Goal: Task Accomplishment & Management: Use online tool/utility

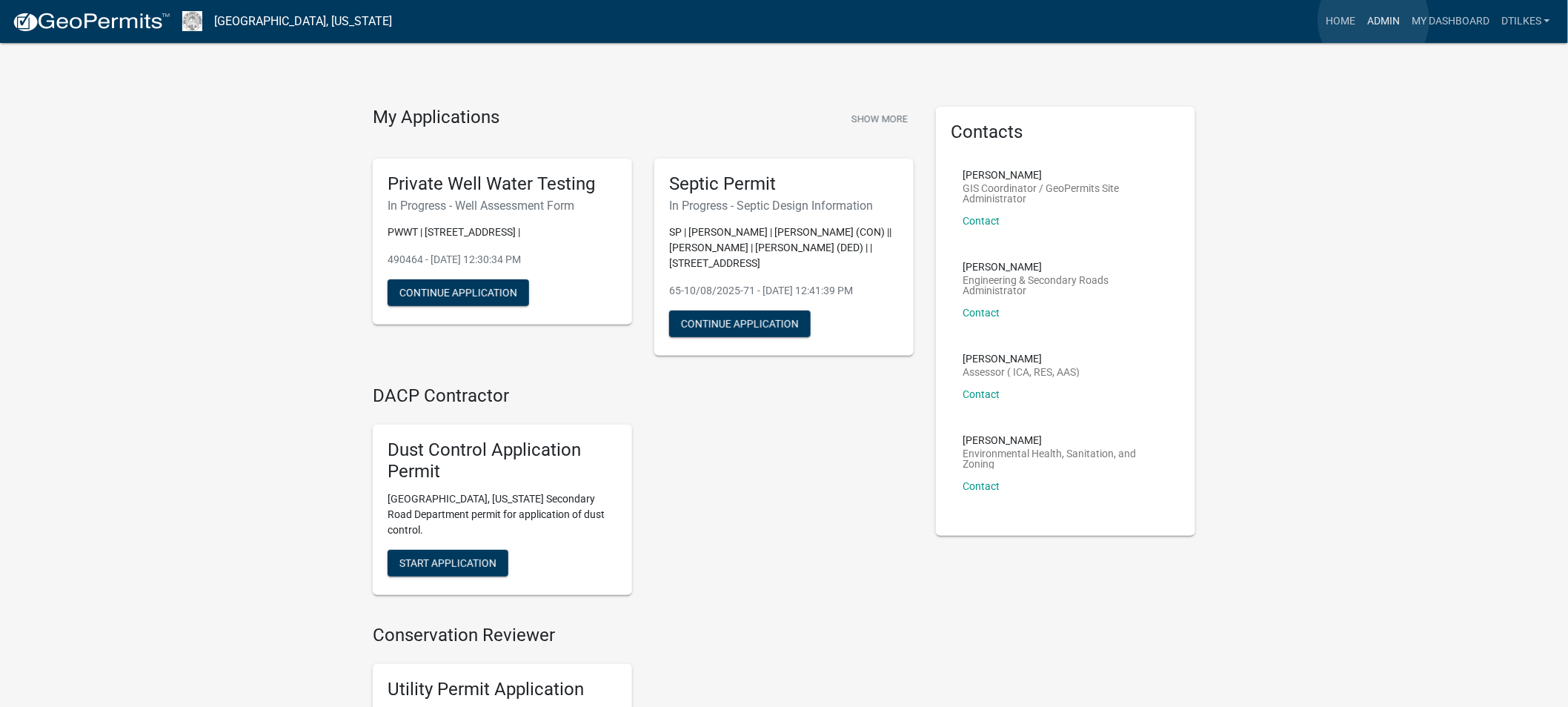
click at [1374, 20] on link "Admin" at bounding box center [1383, 22] width 45 height 28
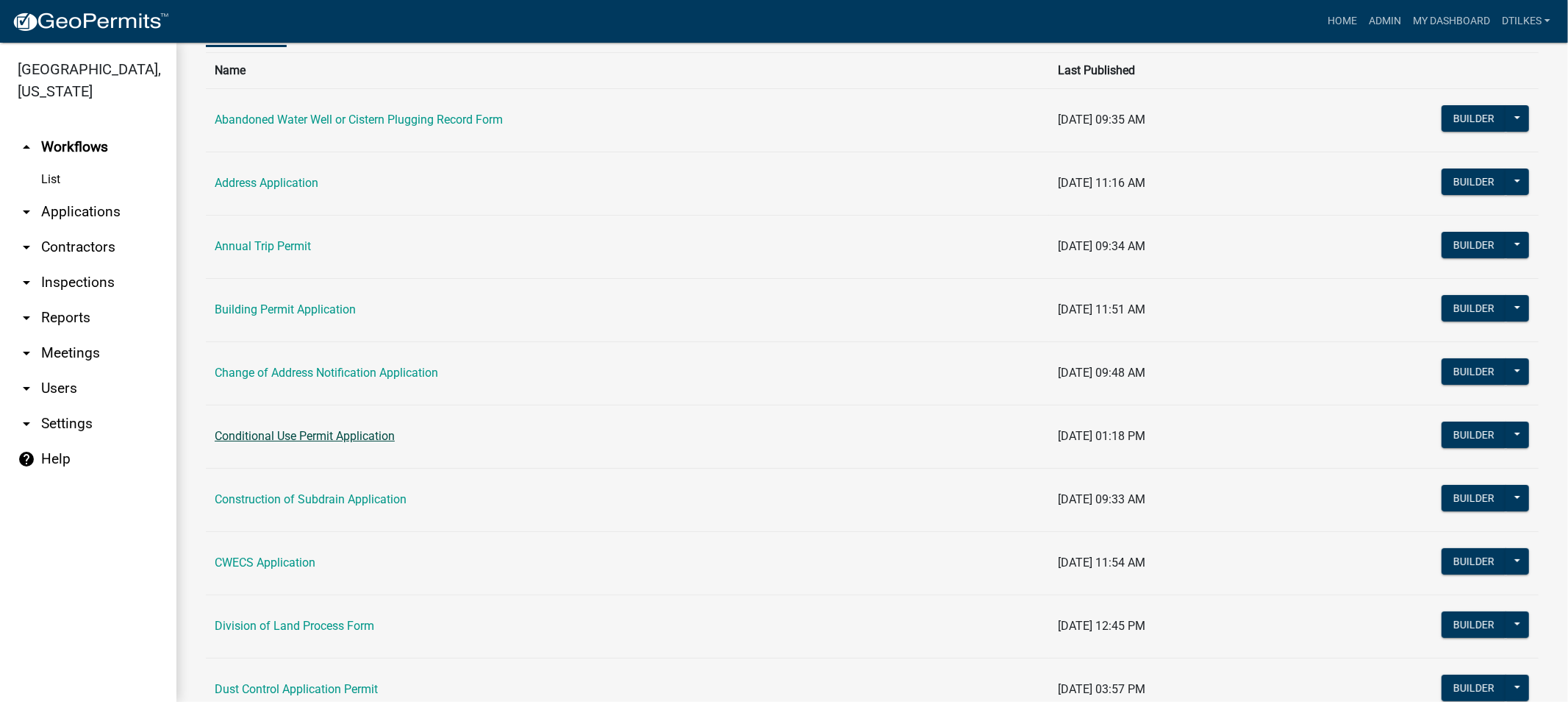
scroll to position [164, 0]
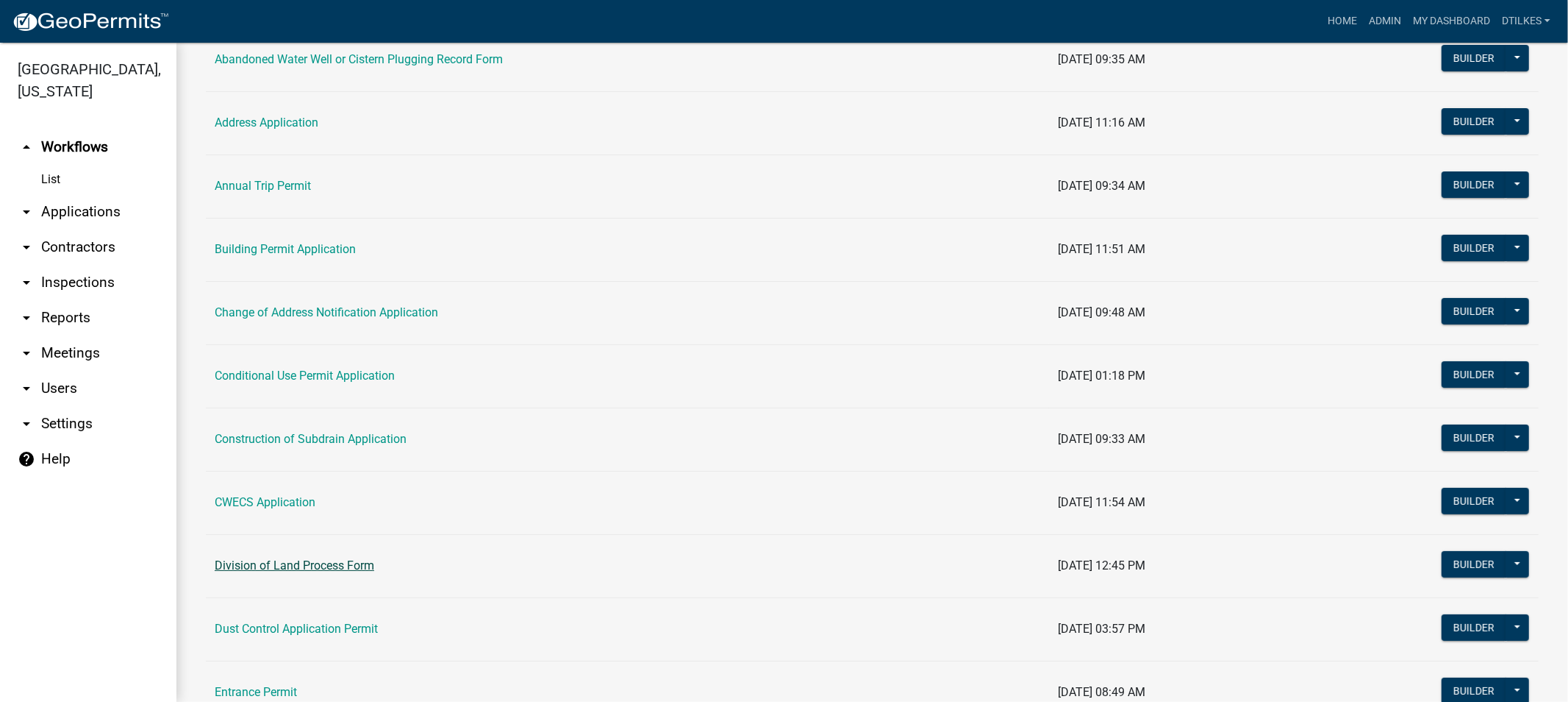
click at [275, 569] on link "Division of Land Process Form" at bounding box center [295, 565] width 160 height 14
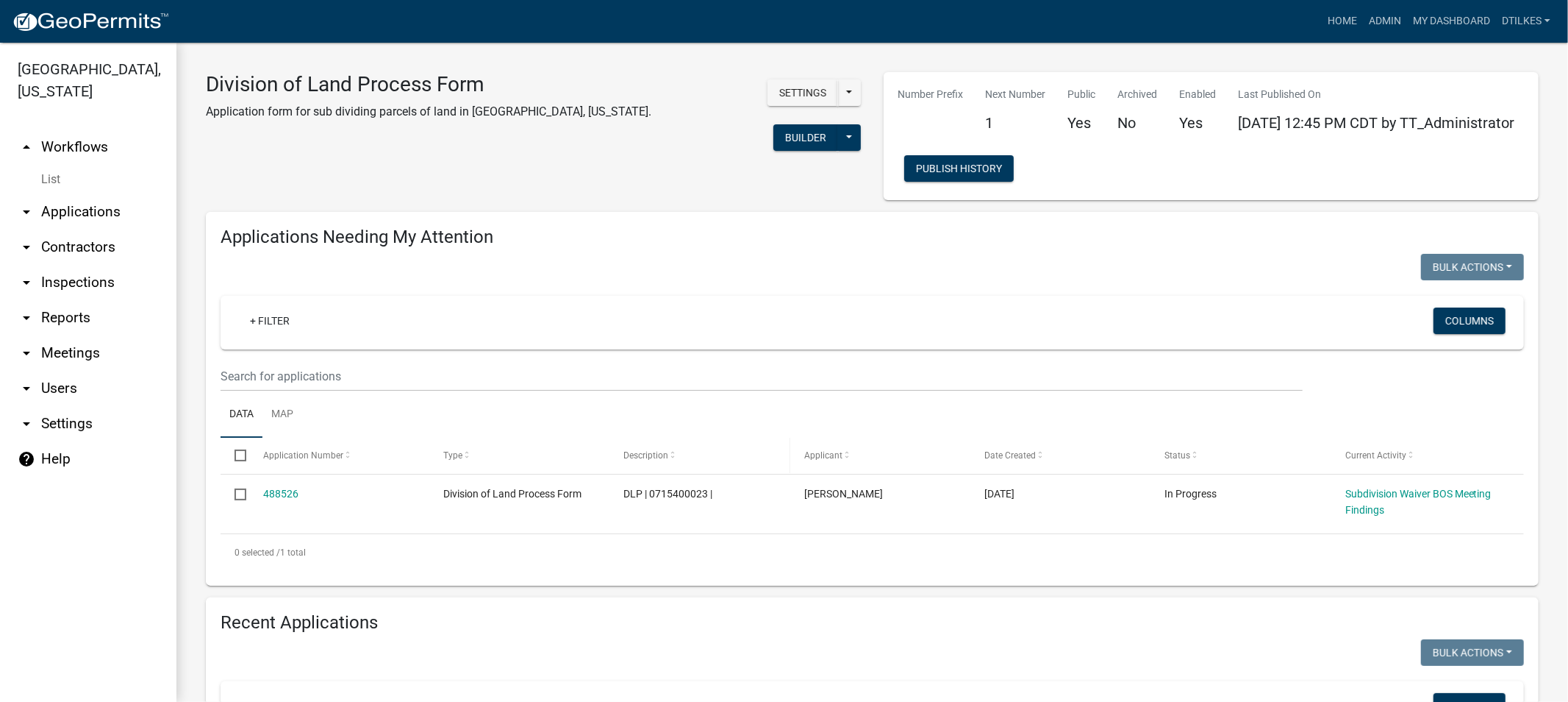
select select "2: 50"
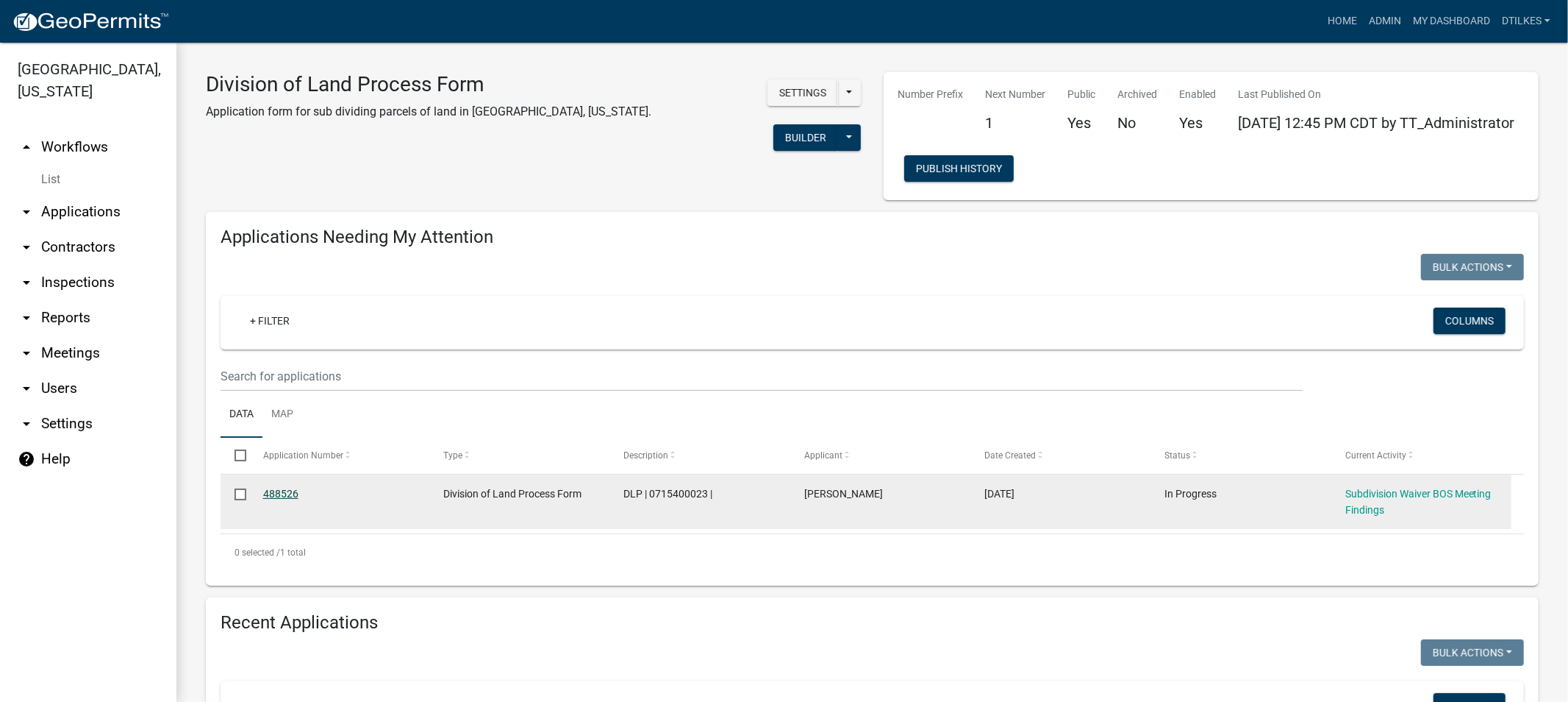
click at [287, 497] on link "488526" at bounding box center [281, 493] width 36 height 12
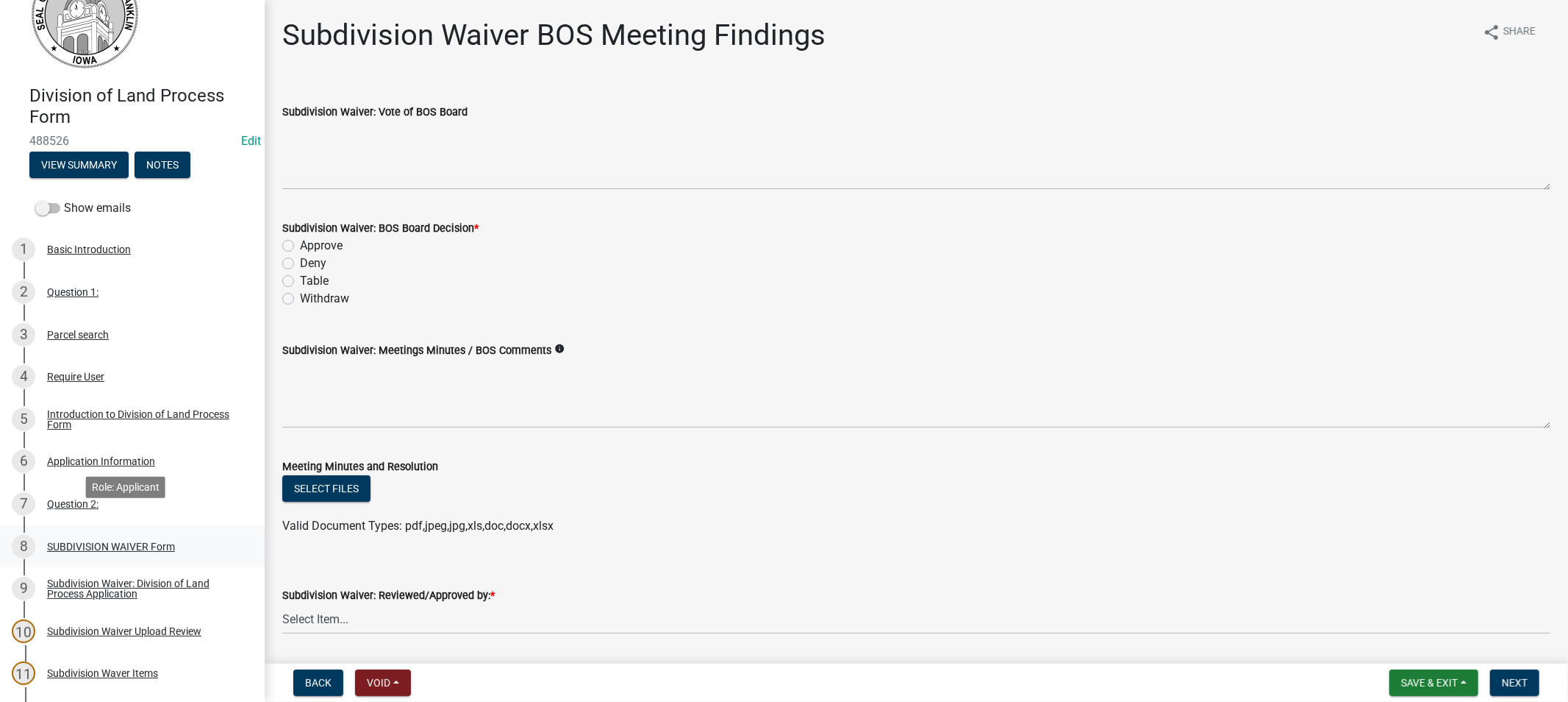
scroll to position [82, 0]
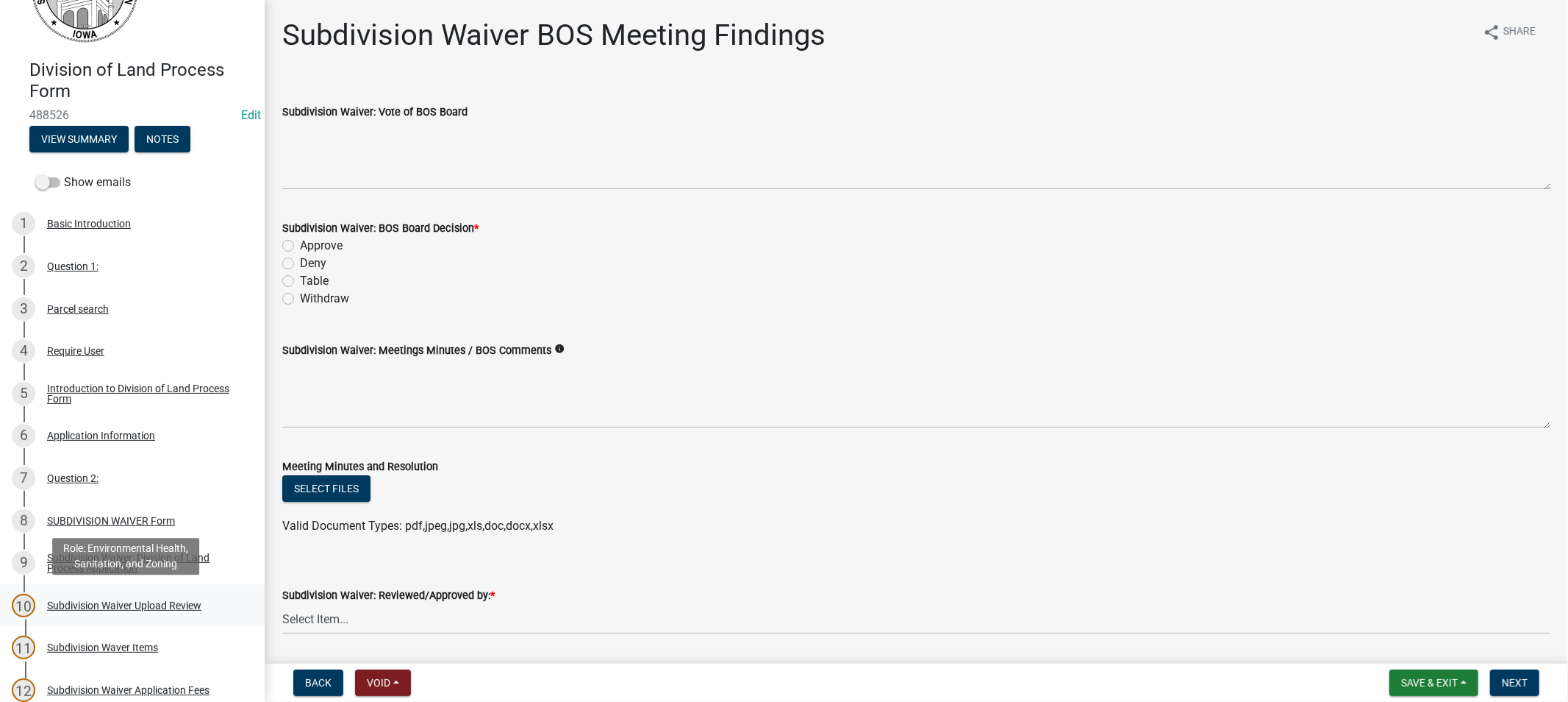
click at [89, 606] on div "Subdivision Waiver Upload Review" at bounding box center [124, 605] width 154 height 10
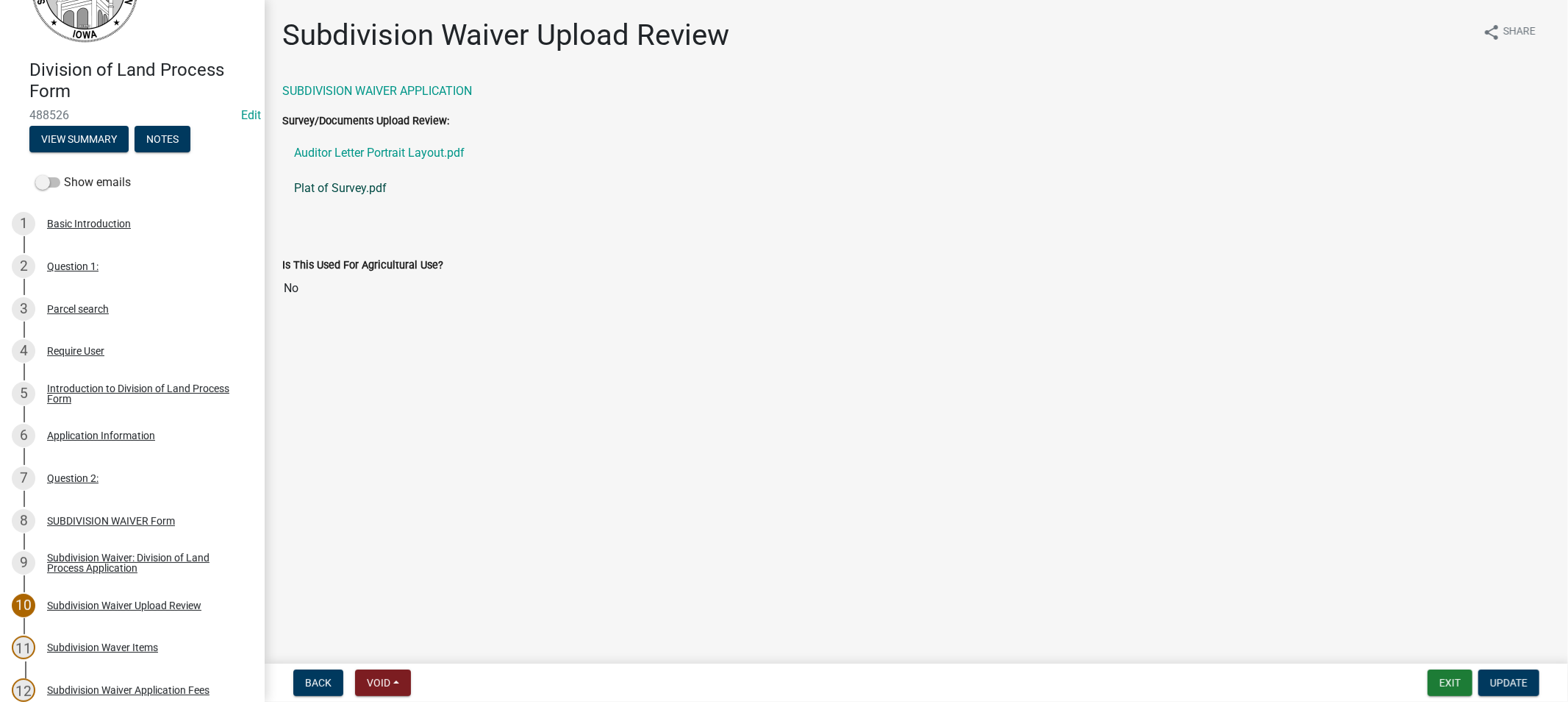
click at [336, 188] on link "Plat of Survey.pdf" at bounding box center [917, 189] width 1268 height 36
